Goal: Transaction & Acquisition: Purchase product/service

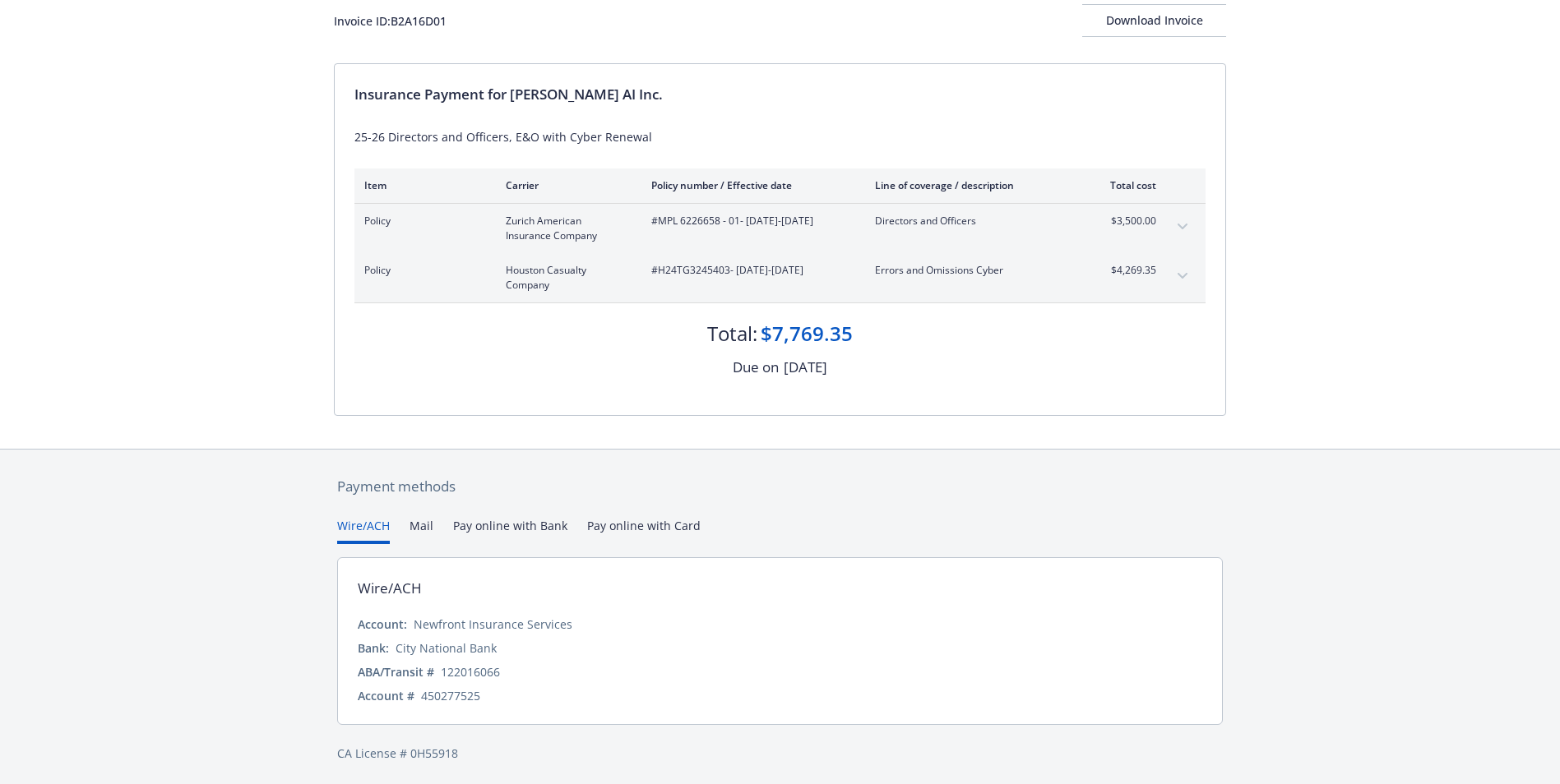
scroll to position [112, 0]
click at [1172, 267] on button "expand content" at bounding box center [1182, 272] width 26 height 26
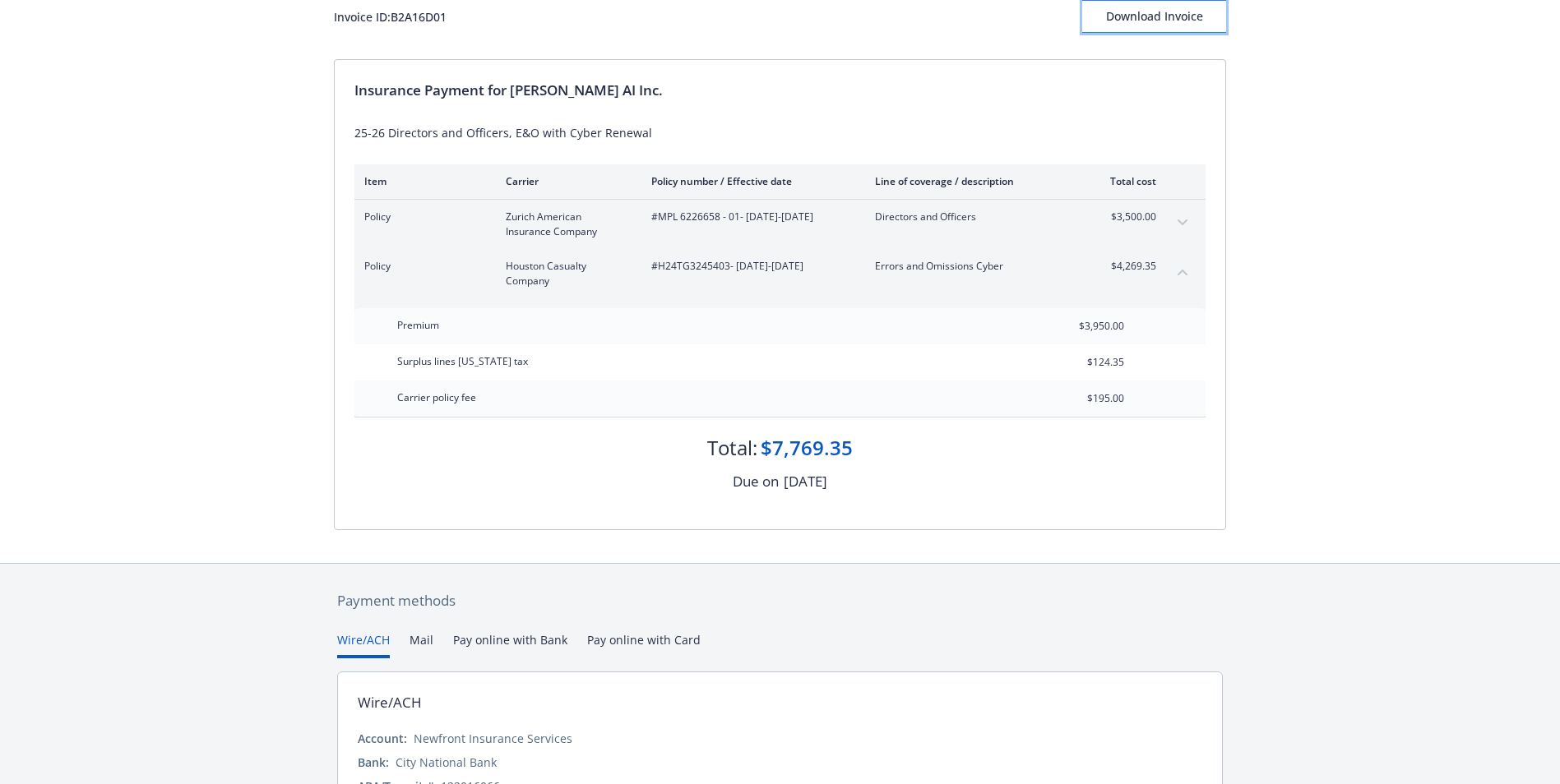
click at [1126, 31] on div "Download Invoice" at bounding box center [1153, 16] width 144 height 31
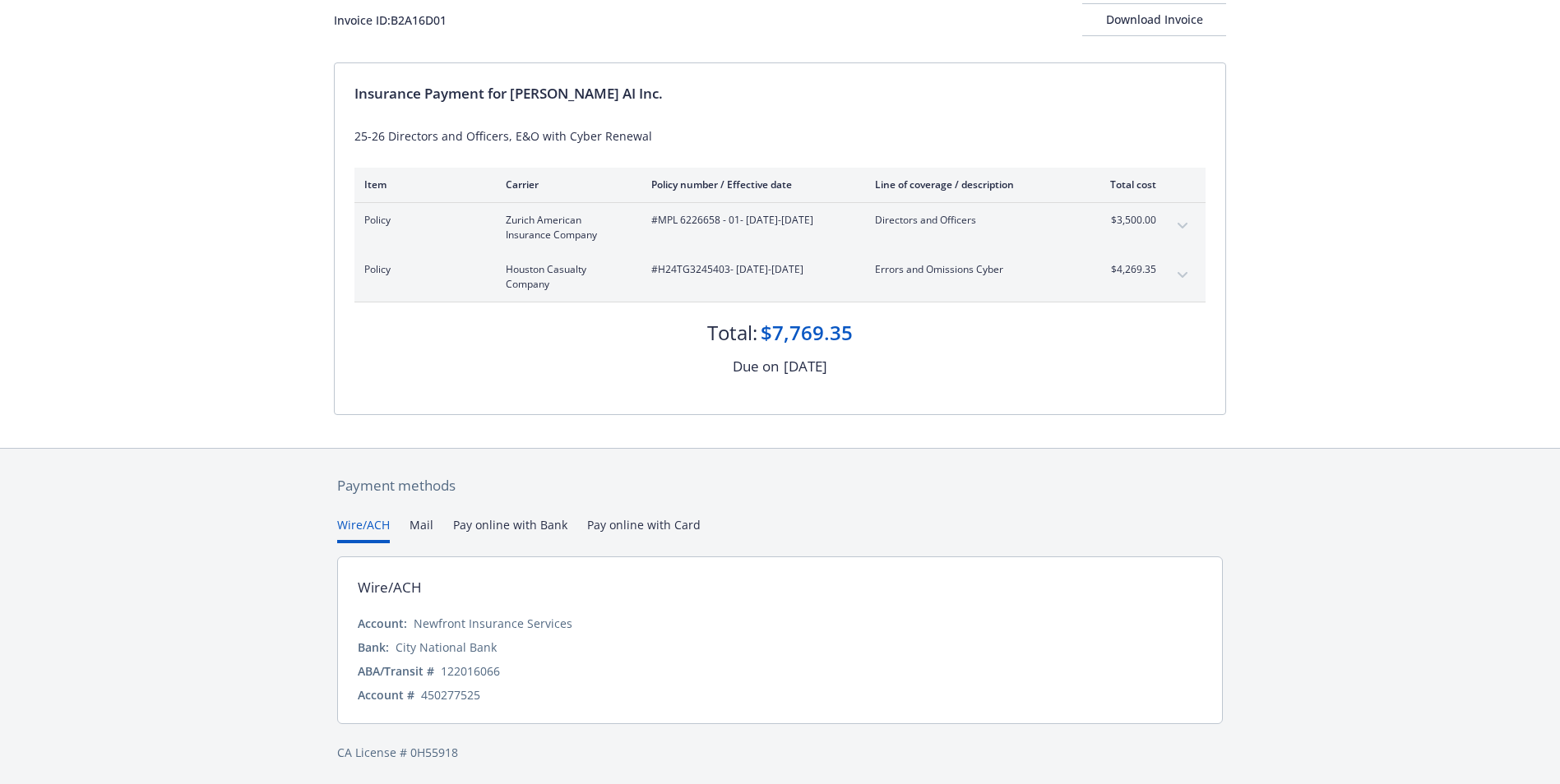
scroll to position [112, 0]
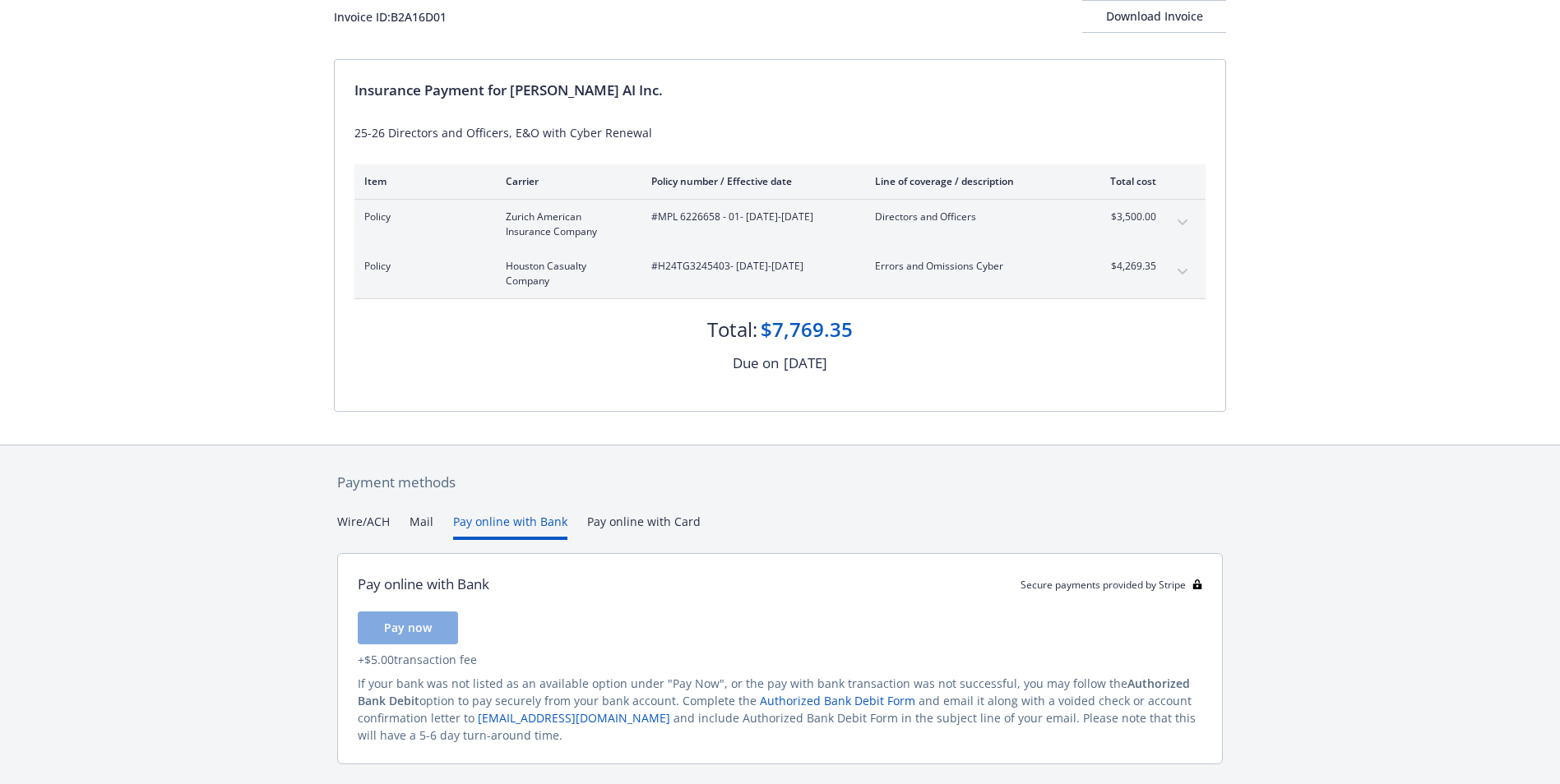
click at [481, 527] on button "Pay online with Bank" at bounding box center [510, 527] width 115 height 27
click at [433, 620] on button "Pay now" at bounding box center [408, 628] width 100 height 33
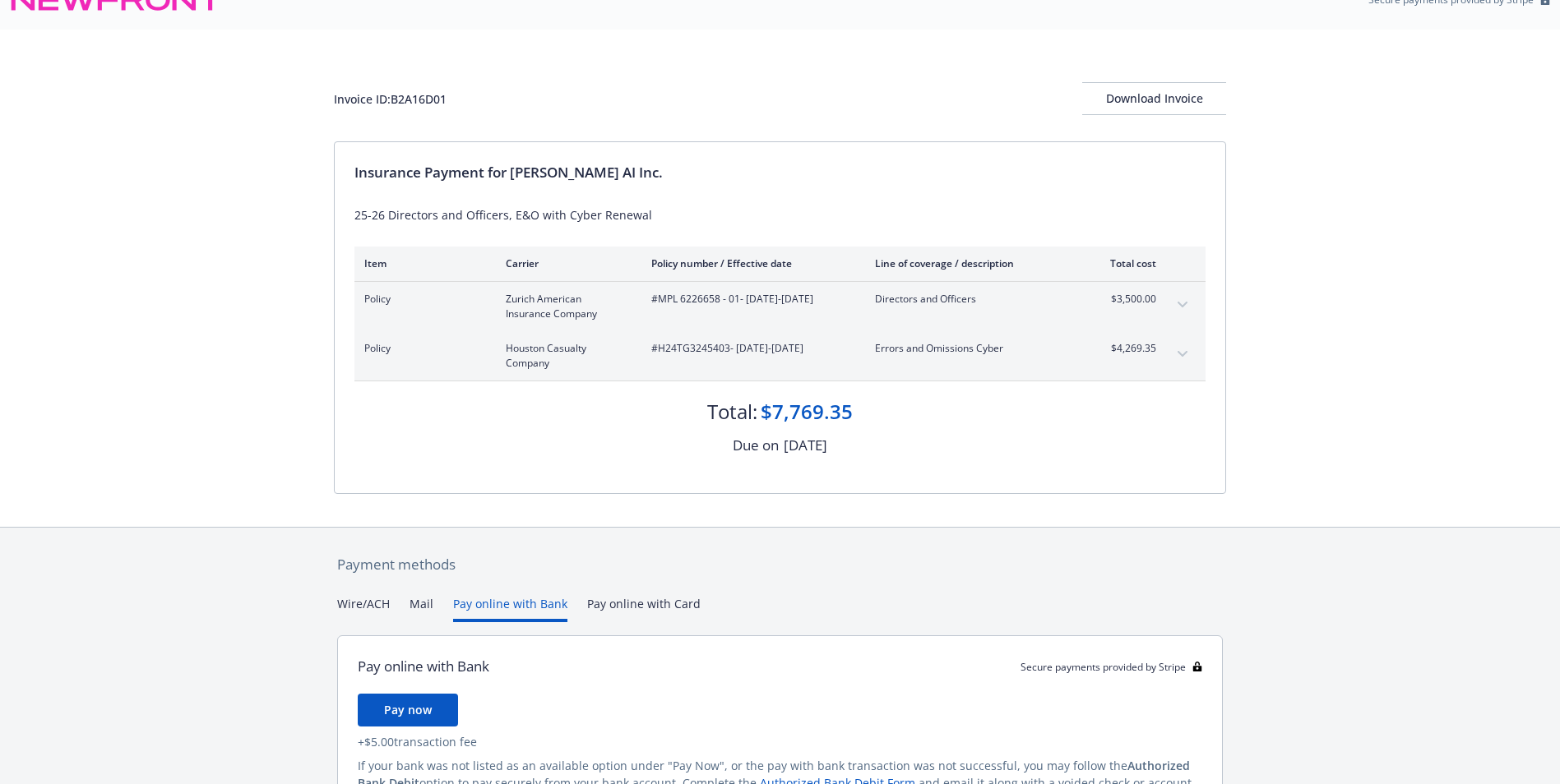
scroll to position [0, 0]
